Goal: Task Accomplishment & Management: Manage account settings

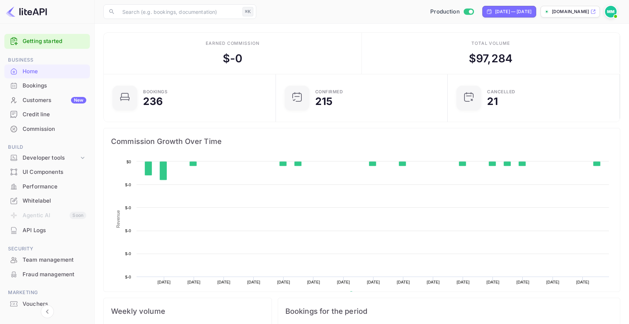
scroll to position [118, 168]
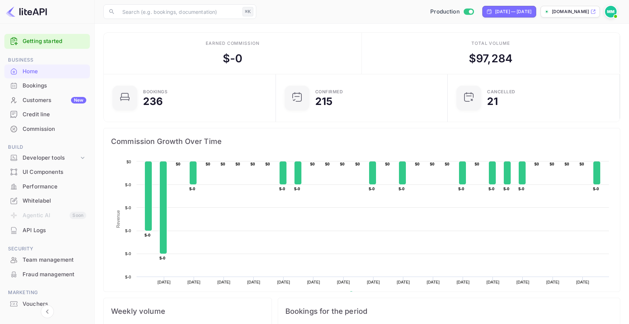
click at [607, 7] on img at bounding box center [611, 12] width 12 height 12
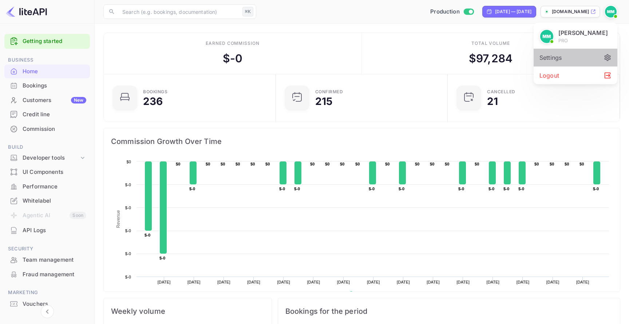
click at [573, 59] on div "Settings" at bounding box center [575, 57] width 84 height 17
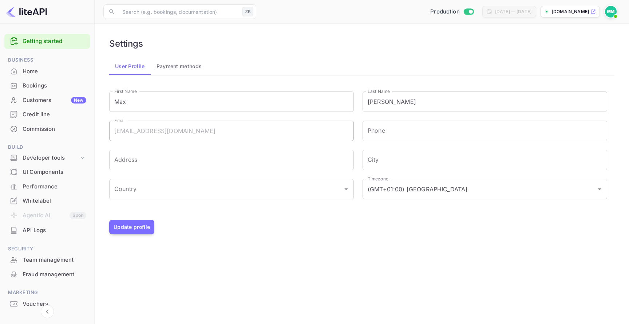
click at [179, 63] on button "Payment methods" at bounding box center [179, 65] width 57 height 17
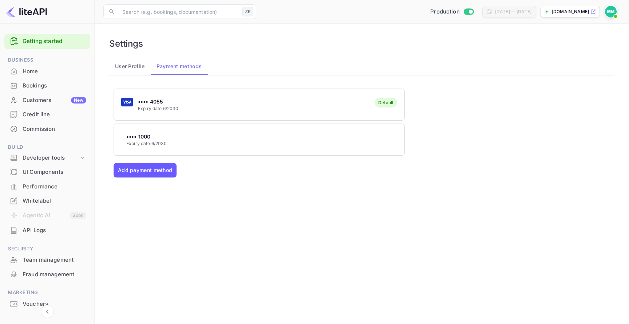
click at [167, 174] on button "Add payment method" at bounding box center [145, 170] width 63 height 15
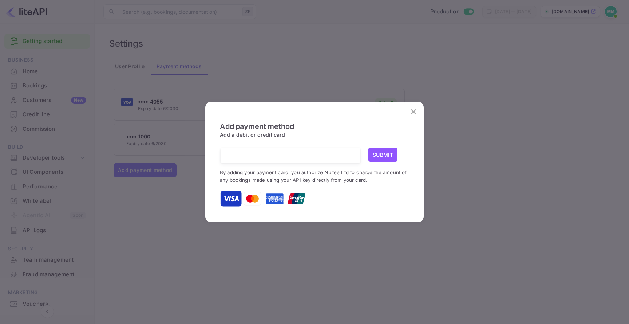
click at [418, 111] on button "close" at bounding box center [413, 111] width 15 height 15
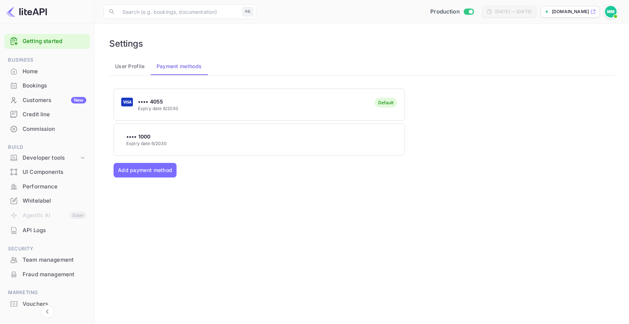
click at [396, 108] on div "Default" at bounding box center [385, 105] width 23 height 14
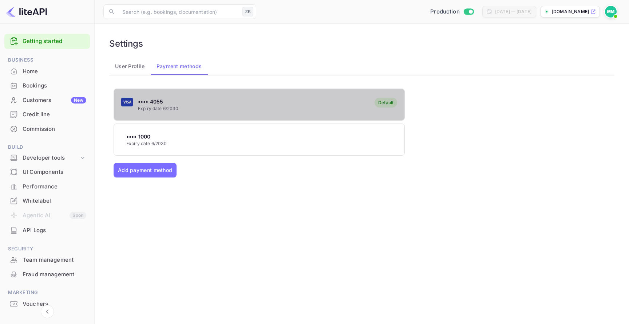
click at [370, 119] on button "•••• 4055 Expiry date 6/2030 Default" at bounding box center [259, 104] width 291 height 32
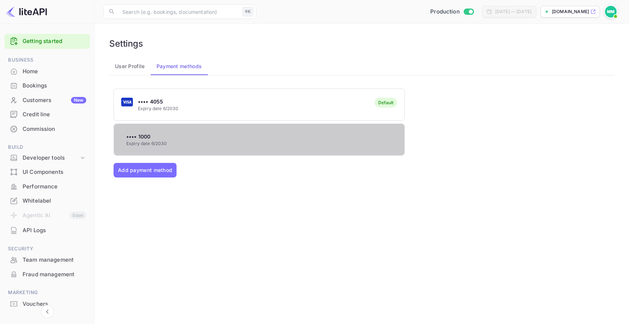
click at [375, 139] on div "•••• 1000 Expiry date 6/2030" at bounding box center [259, 139] width 290 height 29
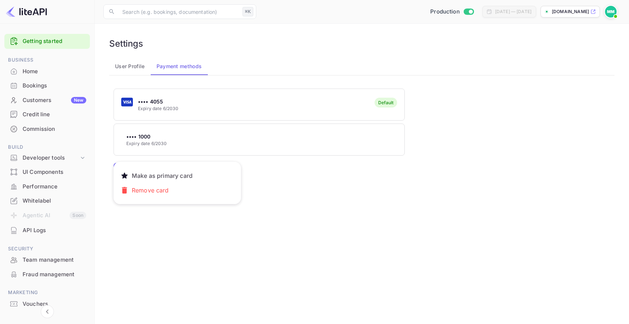
click at [377, 109] on div at bounding box center [314, 162] width 629 height 324
click at [352, 110] on div "•••• 4055 Expiry date 6/2030 Default" at bounding box center [259, 104] width 290 height 29
click at [343, 130] on div "•••• 1000 Expiry date 6/2030" at bounding box center [259, 139] width 290 height 29
click at [350, 107] on div at bounding box center [314, 162] width 629 height 324
click at [344, 128] on div "•••• 1000 Expiry date 6/2030" at bounding box center [259, 139] width 290 height 29
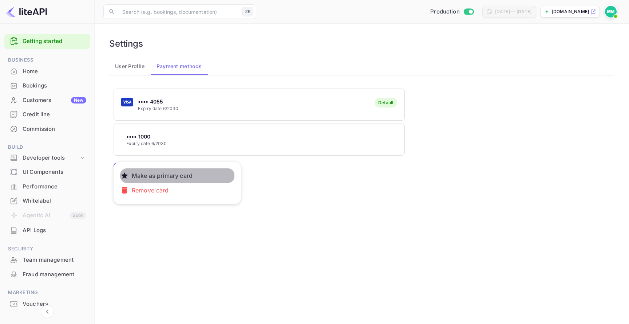
click at [203, 173] on button "Make as primary card" at bounding box center [177, 175] width 114 height 15
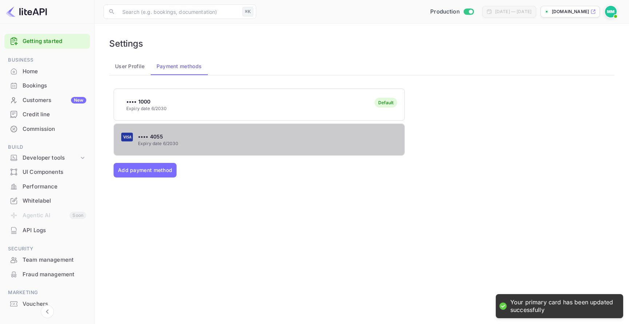
click at [275, 137] on div "•••• 4055 Expiry date 6/2030" at bounding box center [259, 139] width 290 height 29
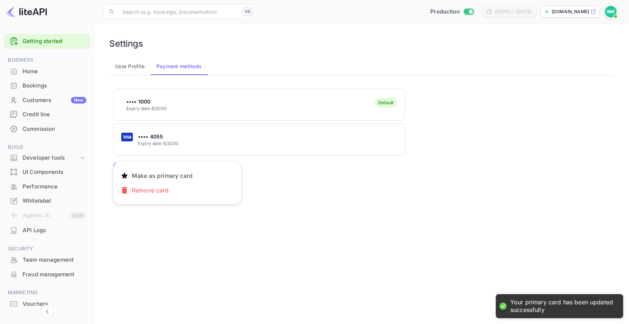
click at [239, 96] on div at bounding box center [314, 162] width 629 height 324
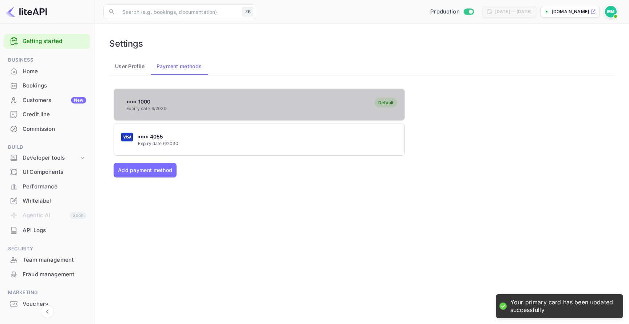
click at [209, 102] on div "•••• 1000 Expiry date 6/2030 Default" at bounding box center [259, 104] width 290 height 29
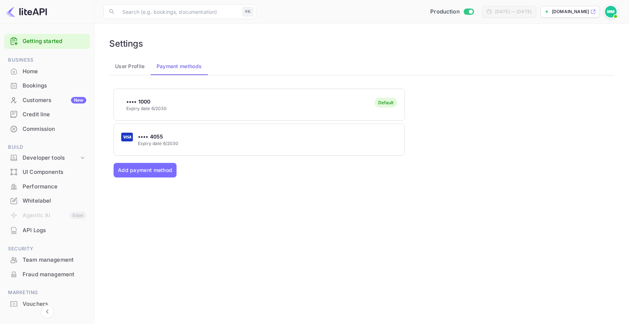
click at [234, 129] on div "•••• 4055 Expiry date 6/2030" at bounding box center [259, 139] width 290 height 29
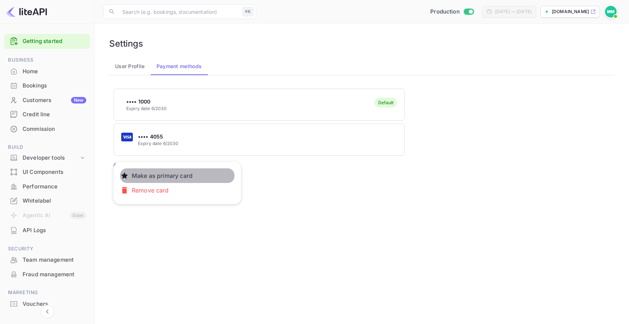
click at [211, 172] on button "Make as primary card" at bounding box center [177, 175] width 114 height 15
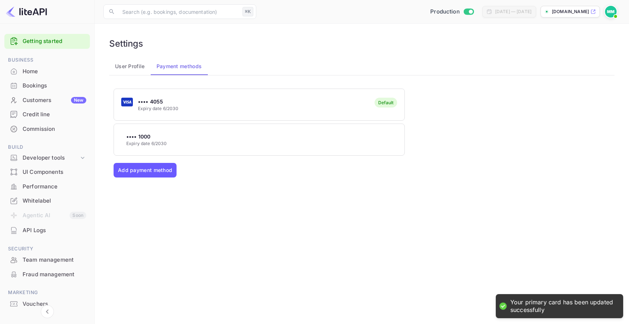
click at [171, 175] on button "Add payment method" at bounding box center [145, 170] width 63 height 15
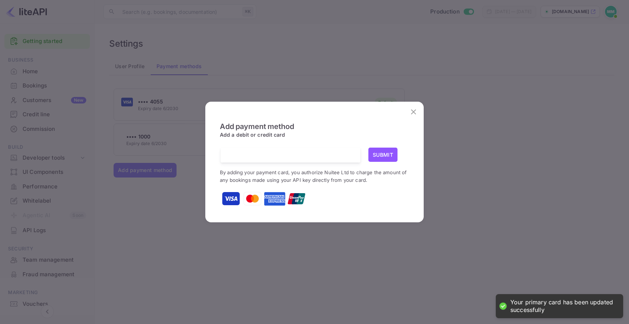
click at [261, 150] on div at bounding box center [293, 154] width 134 height 15
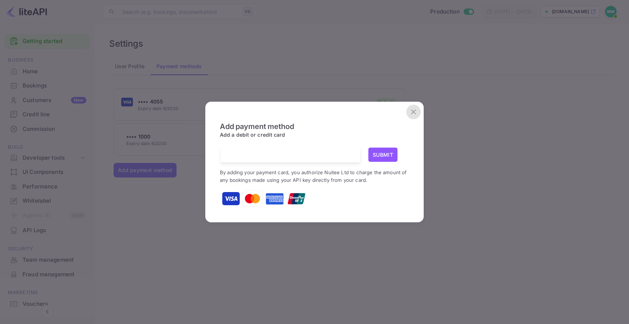
click at [414, 107] on icon "close" at bounding box center [413, 111] width 9 height 9
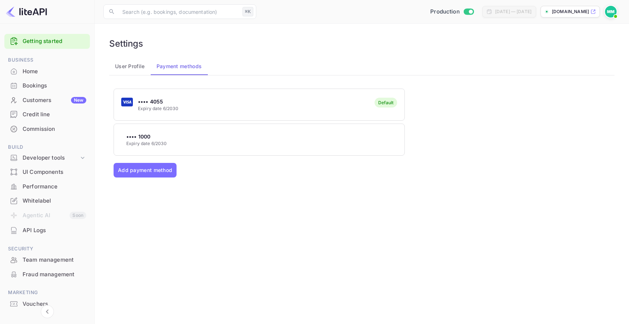
click at [608, 7] on img at bounding box center [611, 12] width 12 height 12
click at [200, 114] on div at bounding box center [314, 162] width 629 height 324
click at [166, 168] on button "Add payment method" at bounding box center [145, 170] width 63 height 15
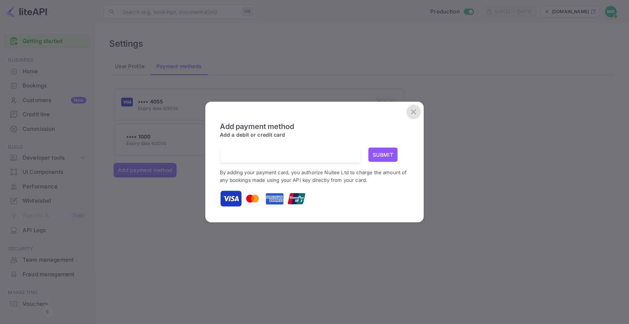
click at [411, 110] on icon "close" at bounding box center [413, 111] width 9 height 9
